Goal: Check status: Check status

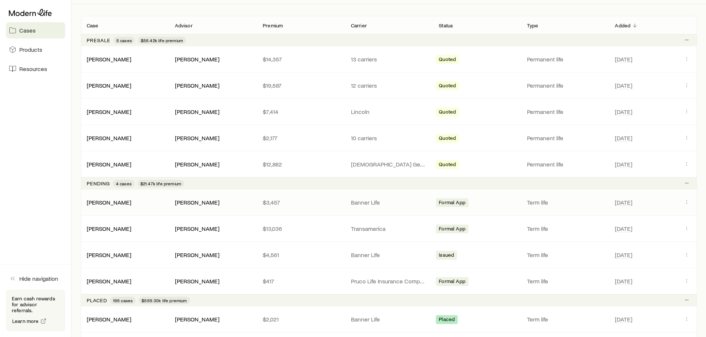
scroll to position [148, 0]
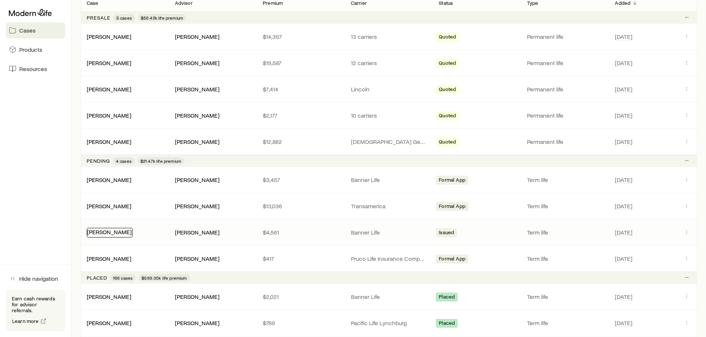
click at [107, 232] on link "[PERSON_NAME]" at bounding box center [109, 232] width 44 height 7
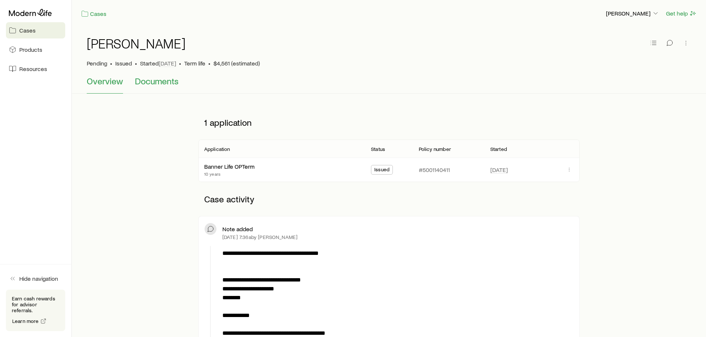
click at [162, 83] on span "Documents" at bounding box center [157, 81] width 44 height 10
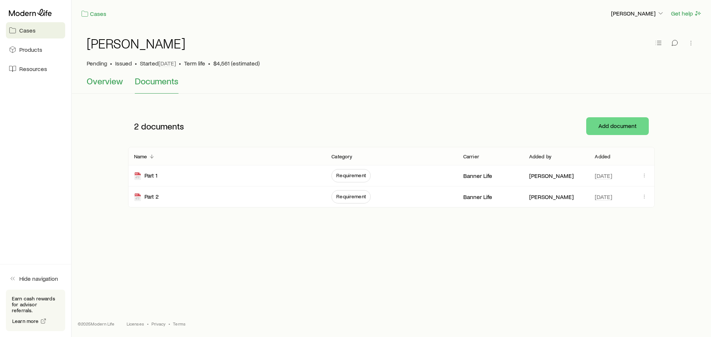
click at [99, 85] on span "Overview" at bounding box center [105, 81] width 36 height 10
